Goal: Transaction & Acquisition: Download file/media

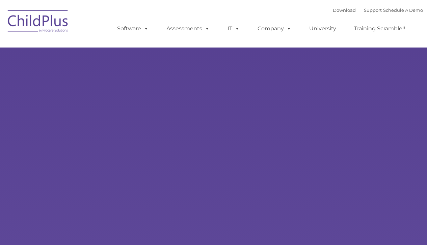
select select "MEDIUM"
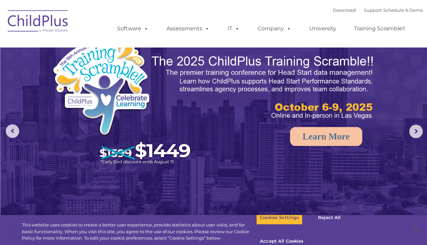
click at [43, 33] on img at bounding box center [37, 22] width 67 height 34
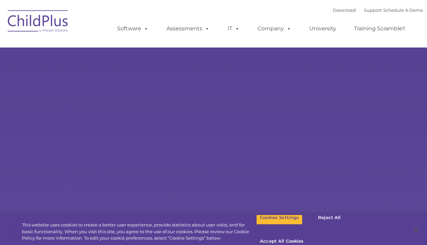
type input ""
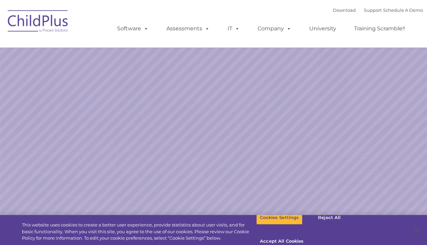
select select "MEDIUM"
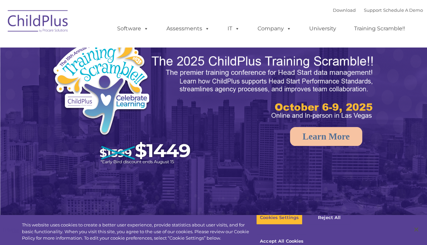
select select "MEDIUM"
click at [272, 225] on button "Cookies Settings" at bounding box center [279, 218] width 46 height 14
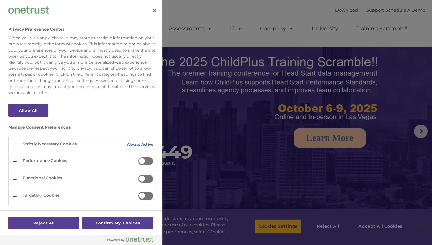
click at [334, 188] on div at bounding box center [216, 122] width 432 height 245
click at [157, 15] on button "Close" at bounding box center [154, 10] width 15 height 15
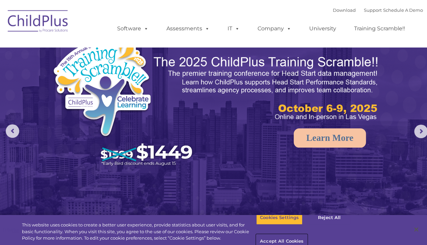
click at [307, 235] on button "Accept All Cookies" at bounding box center [281, 242] width 51 height 14
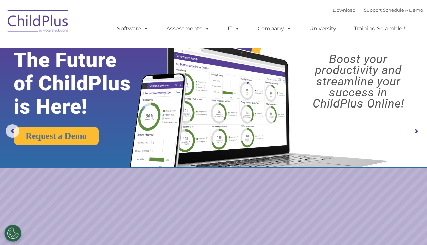
click at [337, 13] on link "Download" at bounding box center [344, 9] width 23 height 5
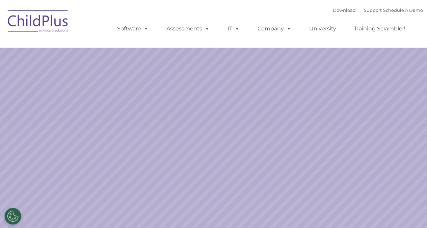
select select "MEDIUM"
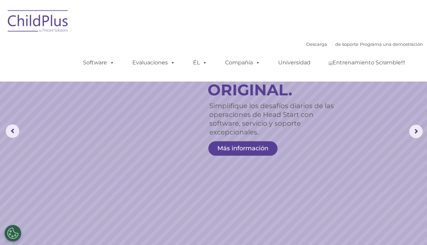
click at [31, 23] on img at bounding box center [37, 22] width 67 height 34
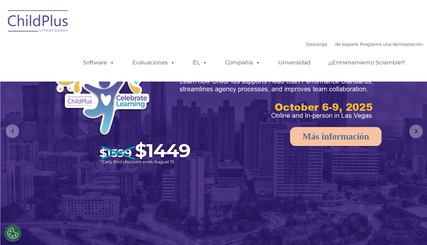
select select "MEDIUM"
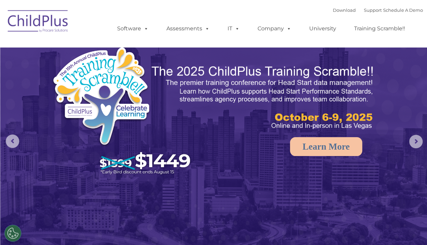
select select "MEDIUM"
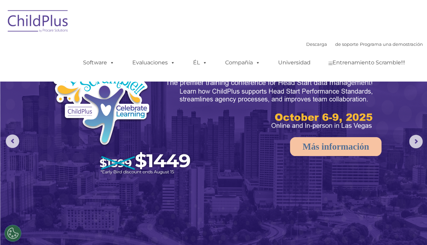
click at [248, 222] on img at bounding box center [213, 144] width 427 height 268
click at [19, 19] on img at bounding box center [37, 22] width 67 height 34
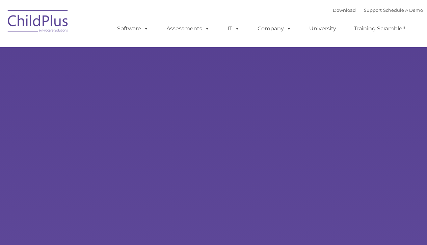
type input ""
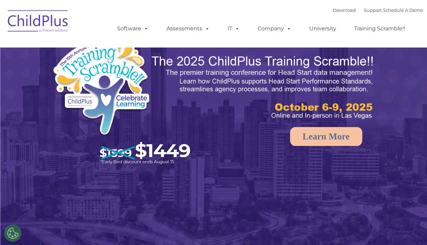
select select "MEDIUM"
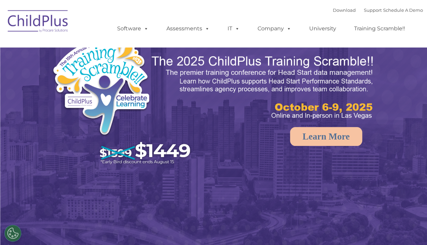
select select "MEDIUM"
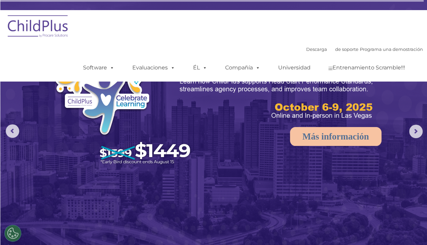
click at [41, 22] on img at bounding box center [37, 27] width 67 height 34
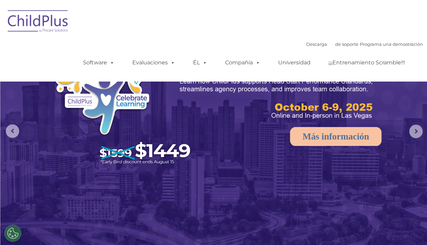
select select "MEDIUM"
click at [242, 64] on font "Compañía" at bounding box center [239, 62] width 28 height 6
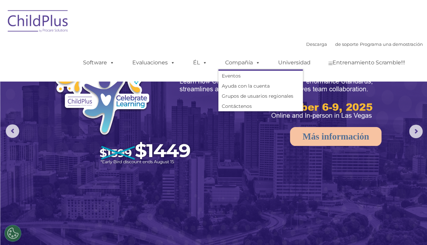
click at [276, 5] on div "Descarga de soporte | Programa una demostración  MENÚ MENÚ Software ChildPlus:…" at bounding box center [213, 40] width 418 height 71
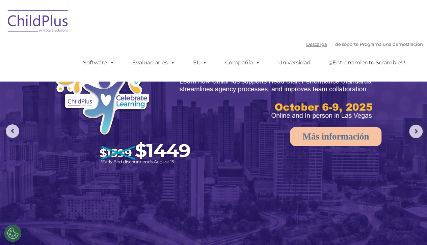
click at [315, 45] on font "Descarga" at bounding box center [316, 43] width 21 height 5
